Goal: Information Seeking & Learning: Find specific fact

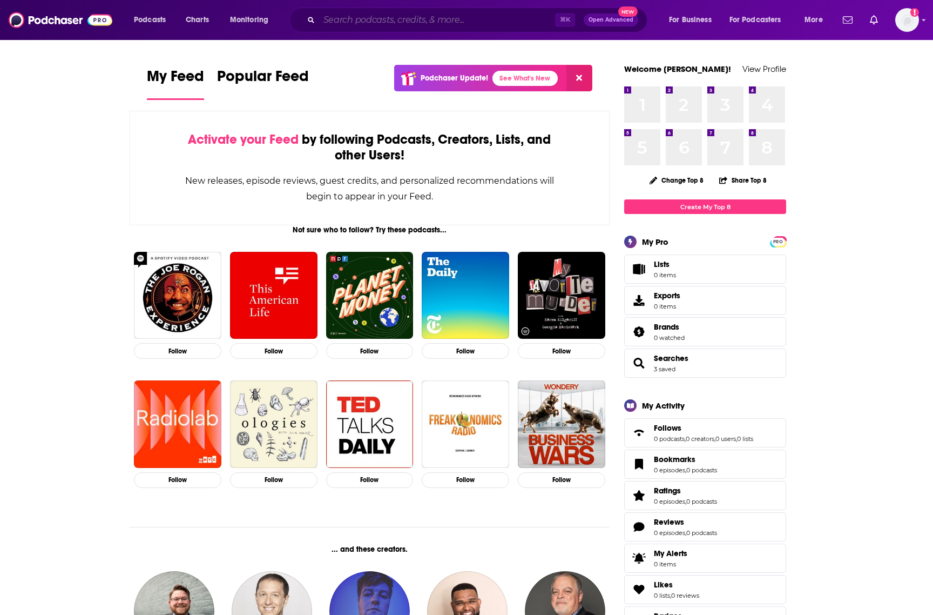
click at [454, 21] on input "Search podcasts, credits, & more..." at bounding box center [437, 19] width 236 height 17
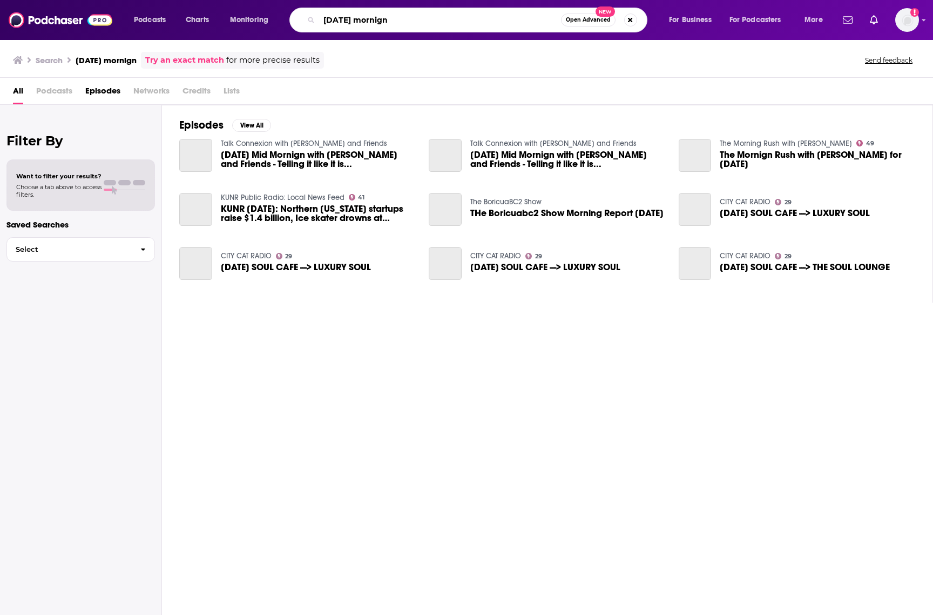
click at [404, 23] on input "[DATE] mornign" at bounding box center [440, 19] width 242 height 17
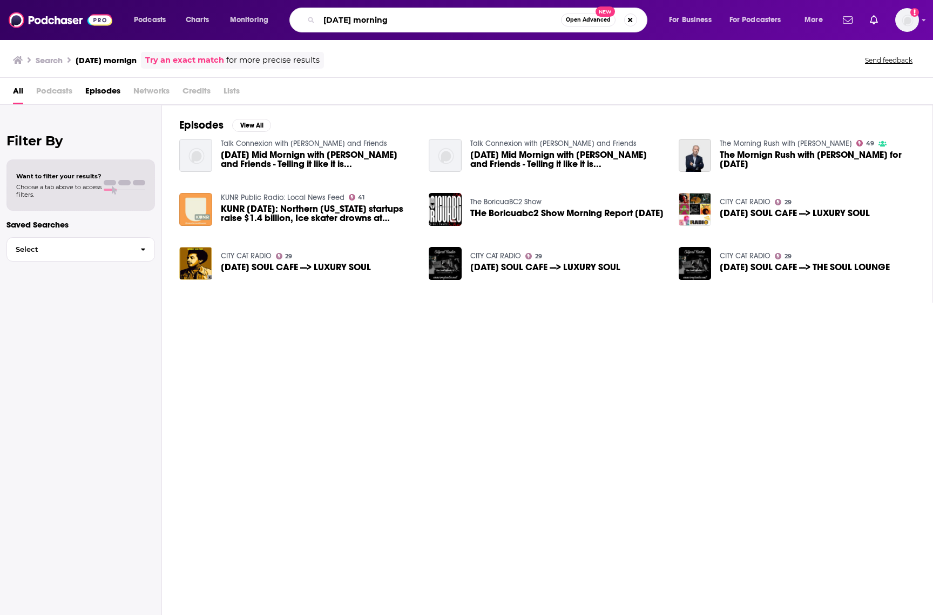
type input "[DATE] morning"
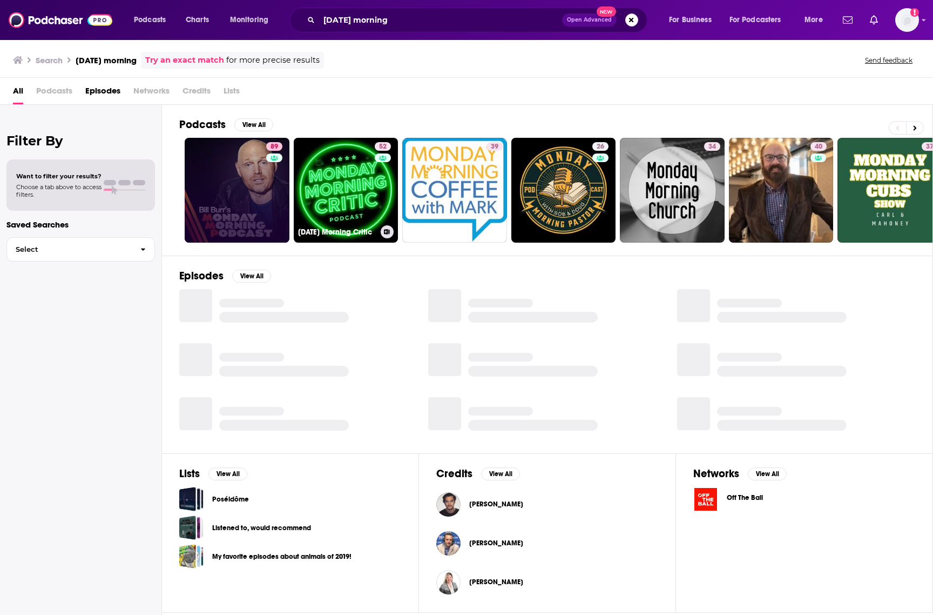
click at [253, 189] on link "89" at bounding box center [237, 190] width 105 height 105
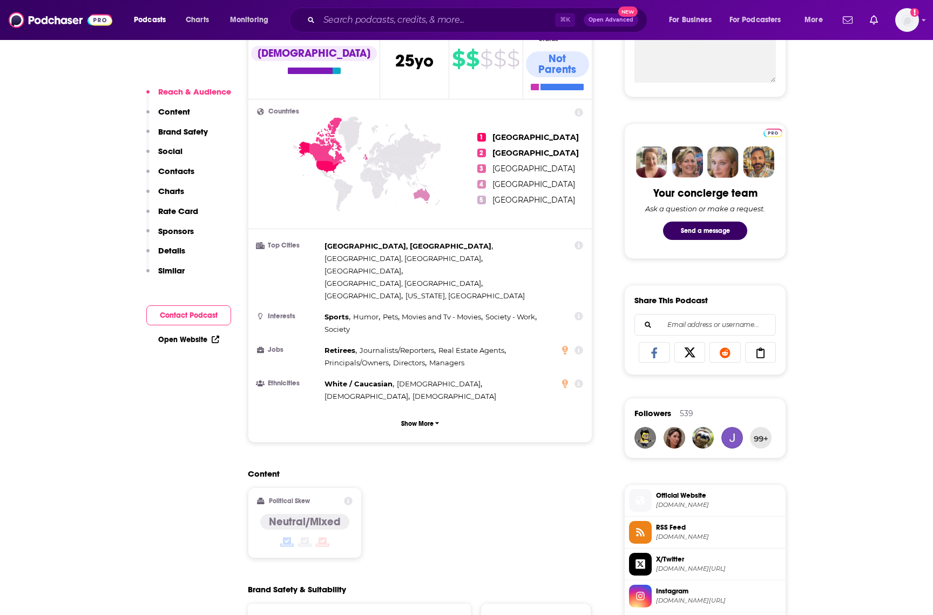
scroll to position [68, 0]
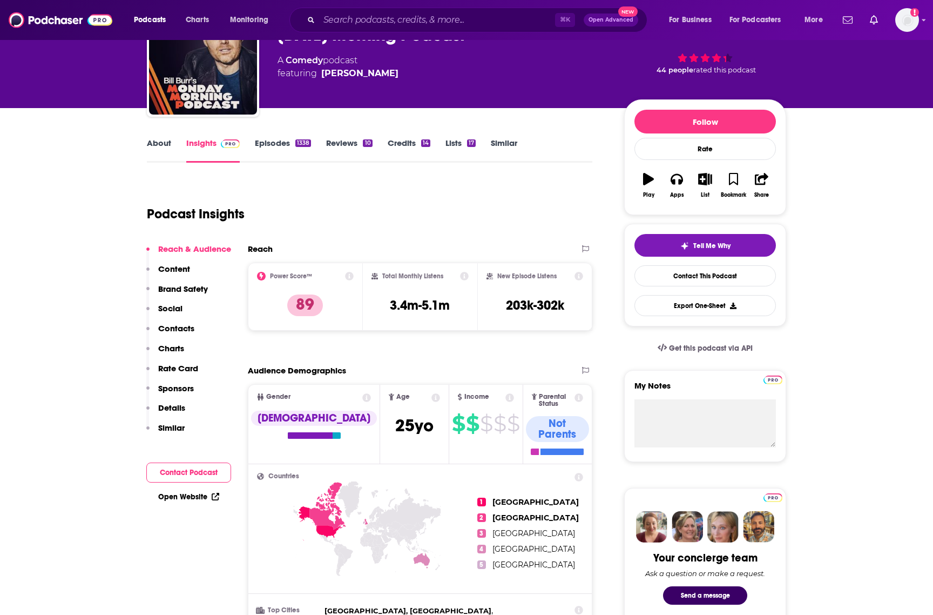
click at [264, 141] on link "Episodes 1338" at bounding box center [283, 150] width 56 height 25
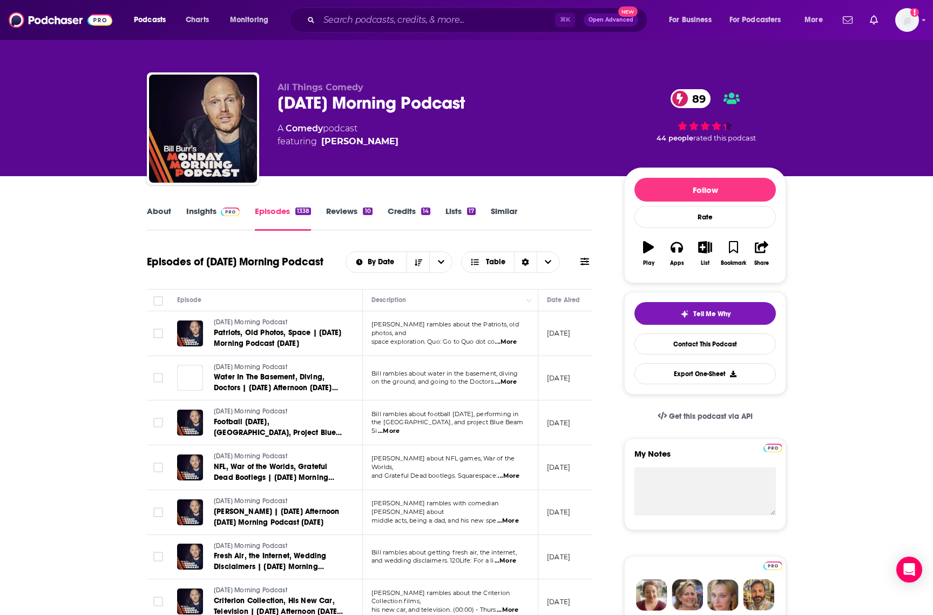
scroll to position [1, 0]
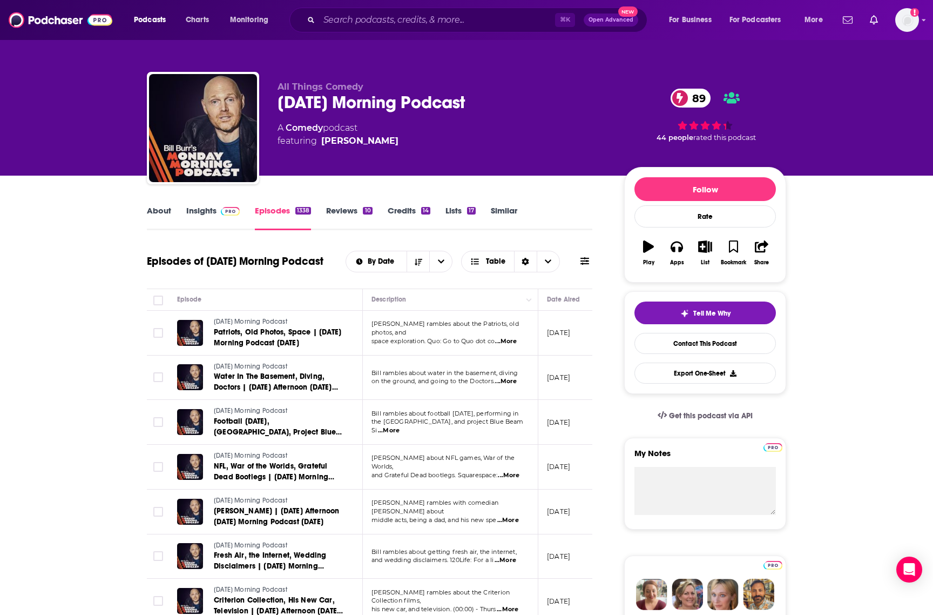
click at [263, 349] on td "[DATE] Morning Podcast Patriots, Old Photos, Space | [DATE] Morning Podcast [DA…" at bounding box center [266, 333] width 194 height 45
click at [259, 339] on span "Patriots, Old Photos, Space | [DATE] Morning Podcast [DATE]" at bounding box center [277, 337] width 127 height 20
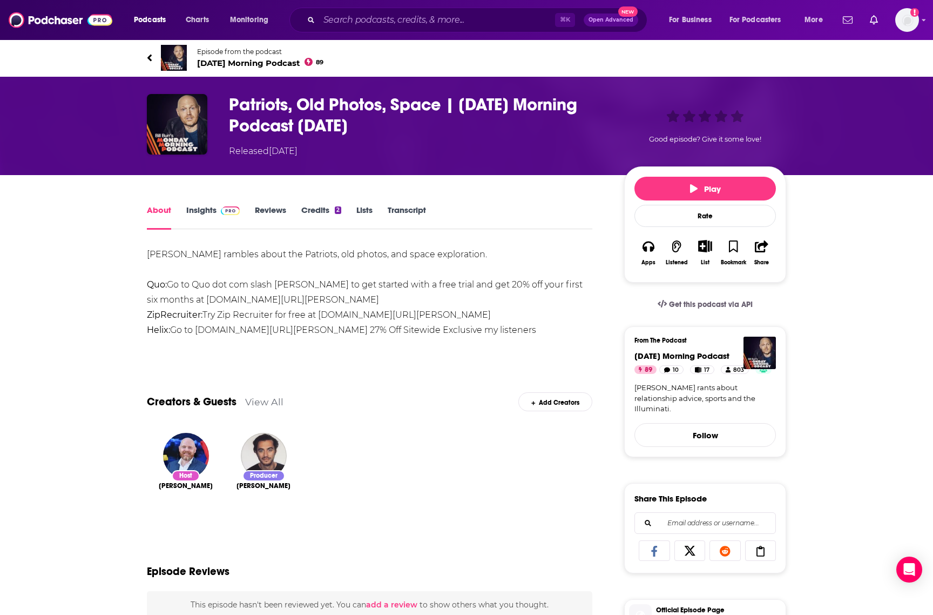
click at [409, 210] on link "Transcript" at bounding box center [407, 217] width 38 height 25
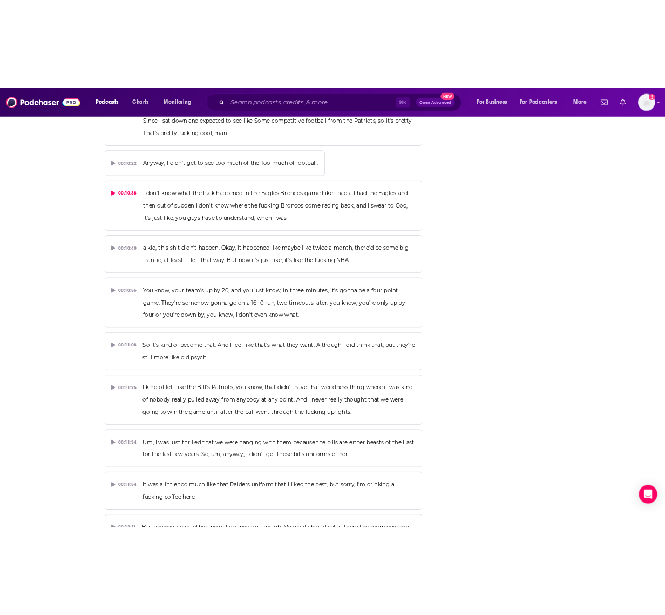
scroll to position [3079, 0]
